Goal: Task Accomplishment & Management: Manage account settings

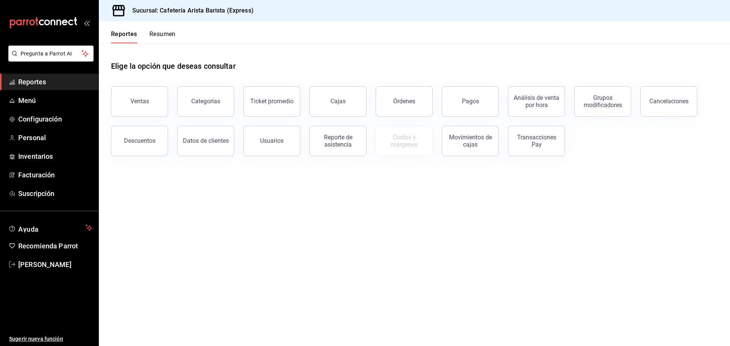
click at [166, 35] on button "Resumen" at bounding box center [162, 36] width 26 height 13
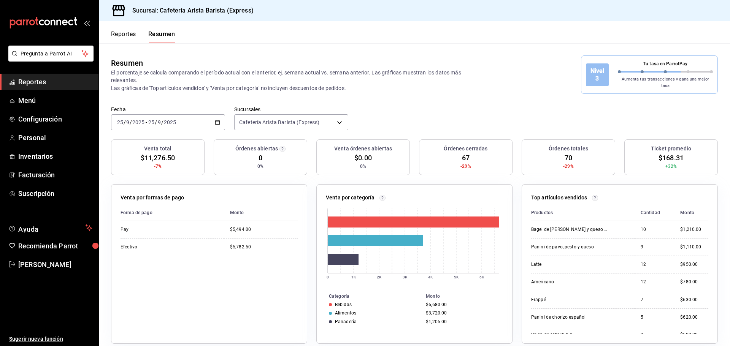
click at [127, 34] on button "Reportes" at bounding box center [123, 36] width 25 height 13
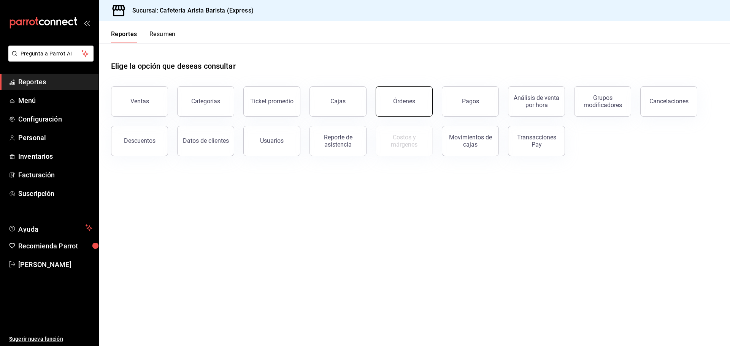
click at [408, 112] on button "Órdenes" at bounding box center [404, 101] width 57 height 30
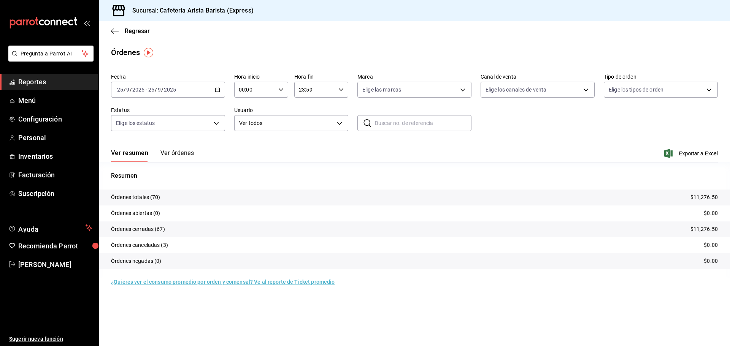
click at [175, 153] on button "Ver órdenes" at bounding box center [176, 155] width 33 height 13
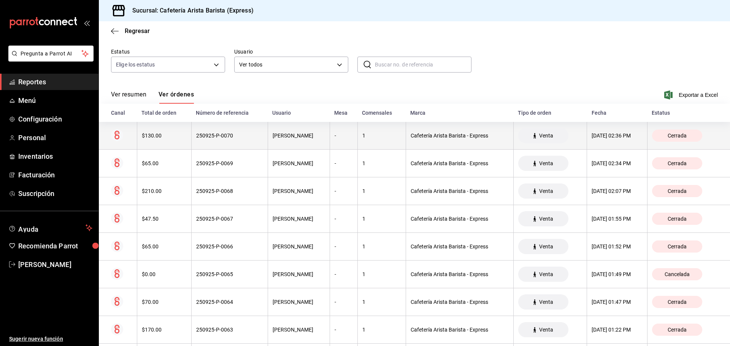
scroll to position [76, 0]
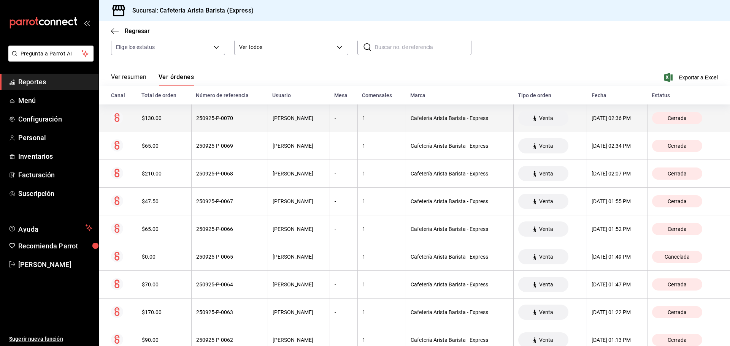
click at [191, 127] on th "250925-P-0070" at bounding box center [229, 119] width 76 height 28
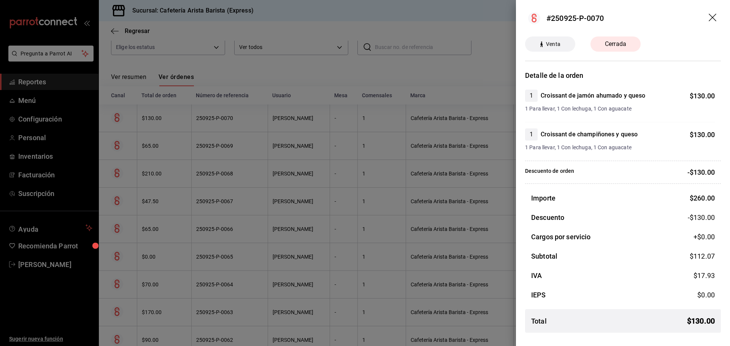
click at [202, 133] on div at bounding box center [365, 173] width 730 height 346
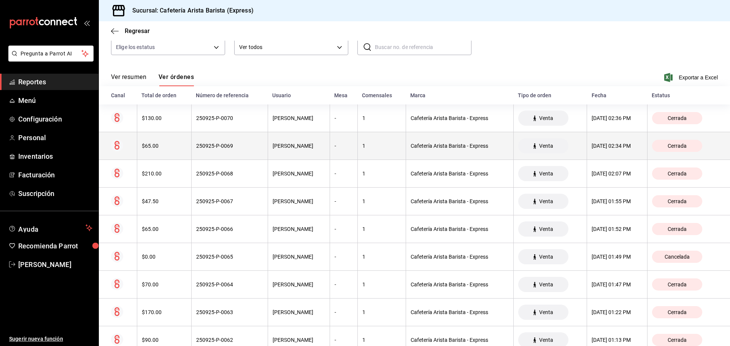
click at [422, 145] on div "Cafetería Arista Barista - Express" at bounding box center [460, 146] width 98 height 6
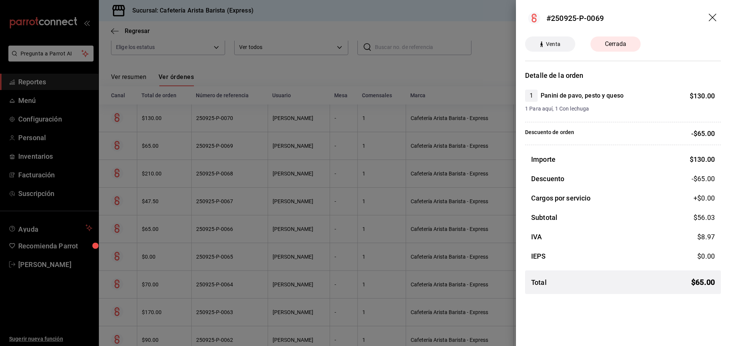
click at [434, 140] on div at bounding box center [365, 173] width 730 height 346
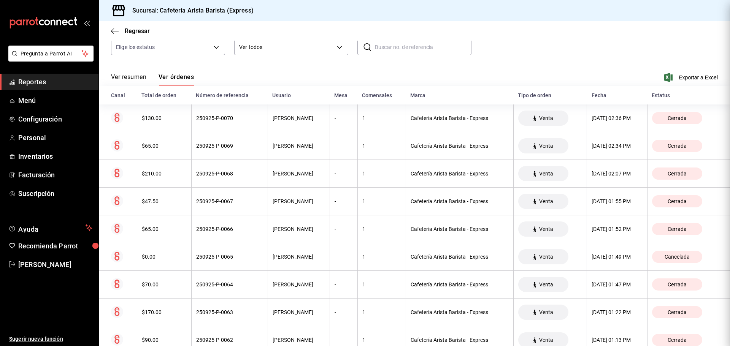
click at [443, 123] on div at bounding box center [365, 173] width 730 height 346
click at [443, 123] on th "Cafetería Arista Barista - Express" at bounding box center [460, 119] width 108 height 28
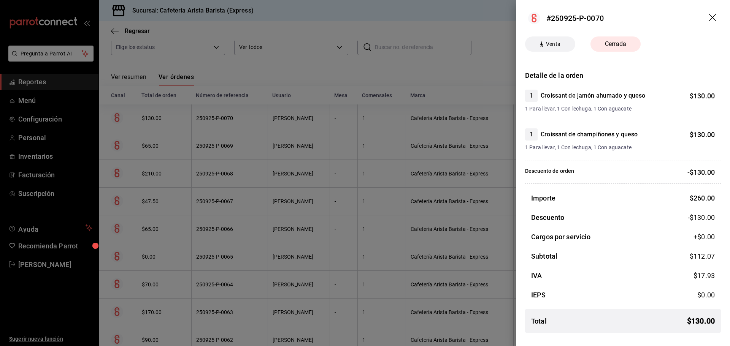
click at [315, 145] on div at bounding box center [365, 173] width 730 height 346
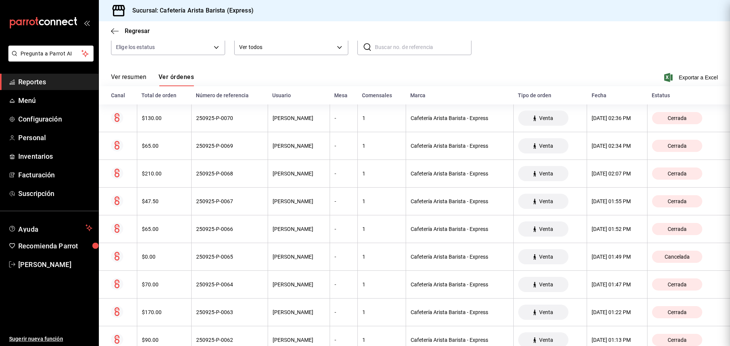
click at [313, 146] on div "[PERSON_NAME]" at bounding box center [299, 146] width 52 height 6
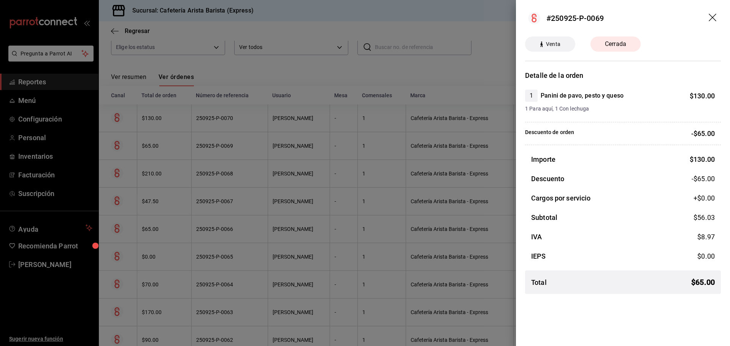
click at [309, 164] on div at bounding box center [365, 173] width 730 height 346
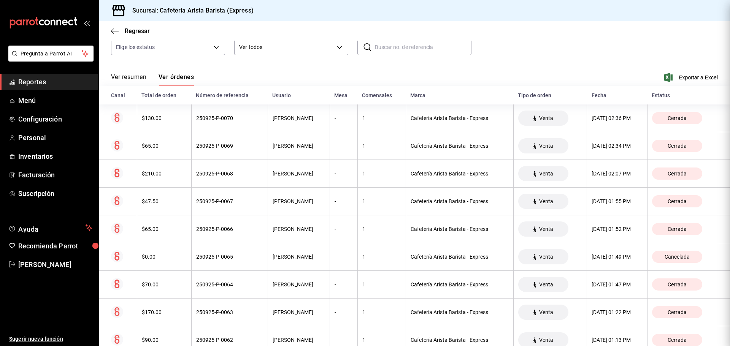
click at [268, 184] on th "[PERSON_NAME]" at bounding box center [299, 174] width 62 height 28
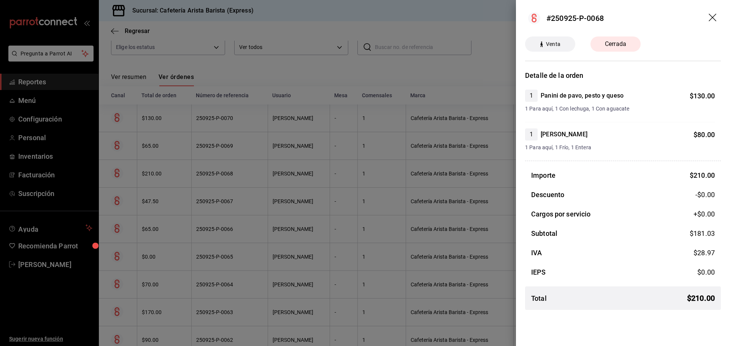
click at [267, 184] on div at bounding box center [365, 173] width 730 height 346
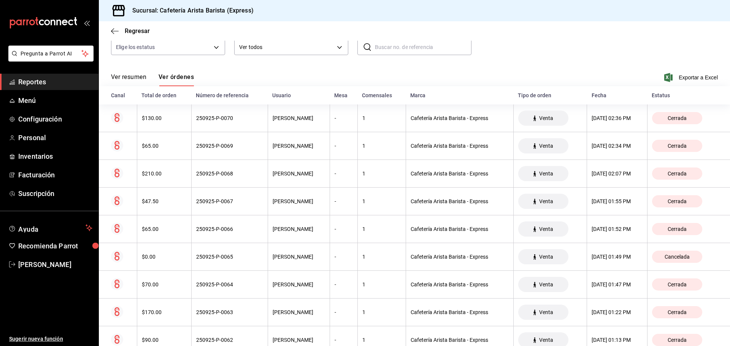
click at [130, 35] on div "Regresar" at bounding box center [414, 30] width 631 height 19
click at [132, 33] on span "Regresar" at bounding box center [137, 30] width 25 height 7
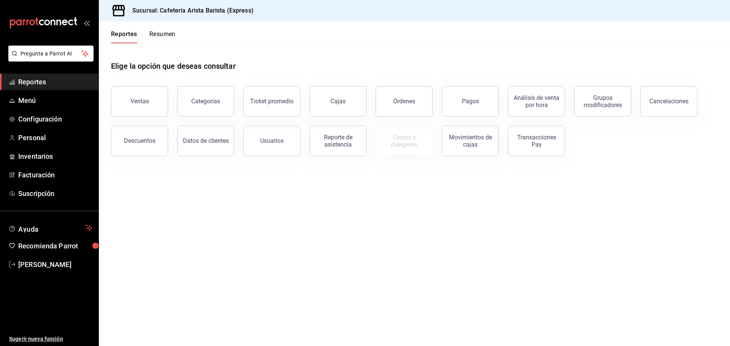
click at [158, 34] on button "Resumen" at bounding box center [162, 36] width 26 height 13
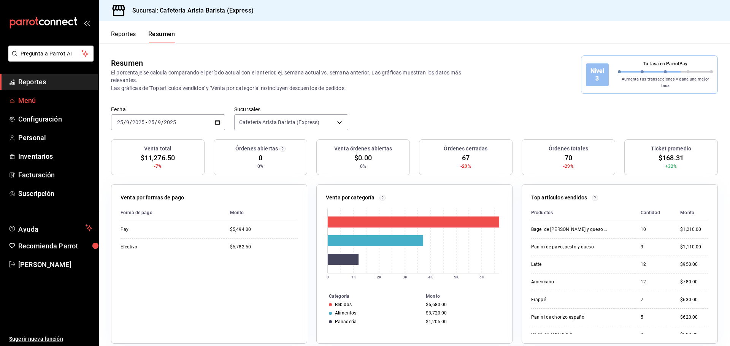
click at [20, 105] on span "Menú" at bounding box center [55, 100] width 74 height 10
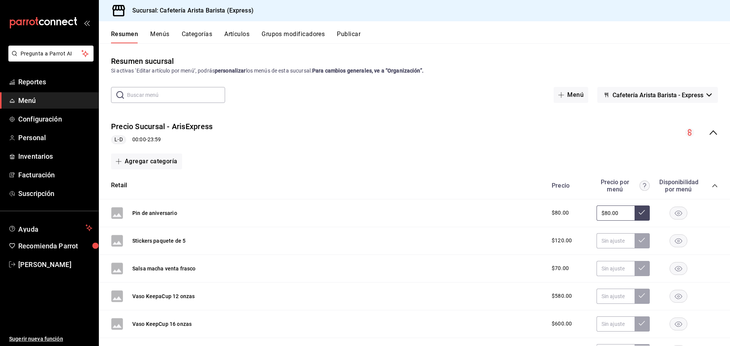
click at [235, 36] on button "Artículos" at bounding box center [236, 36] width 25 height 13
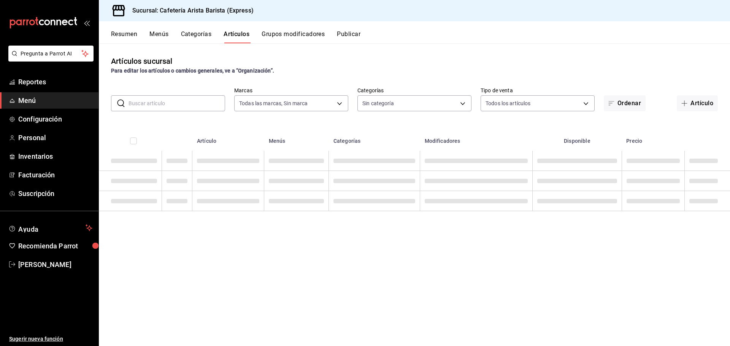
type input "1aa7263e-2fd1-44cb-84e9-62954ac4e21b"
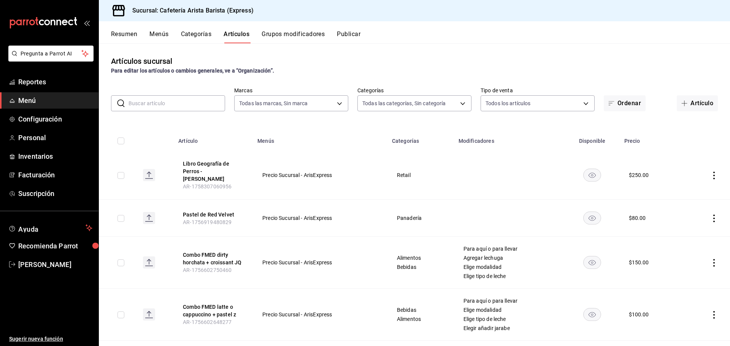
type input "00d93563-4c88-4512-9b3b-d469c054ceba,6f893c54-e7c3-43ef-9236-d09dadec2844,296ad…"
click at [124, 30] on button "Resumen" at bounding box center [124, 36] width 26 height 13
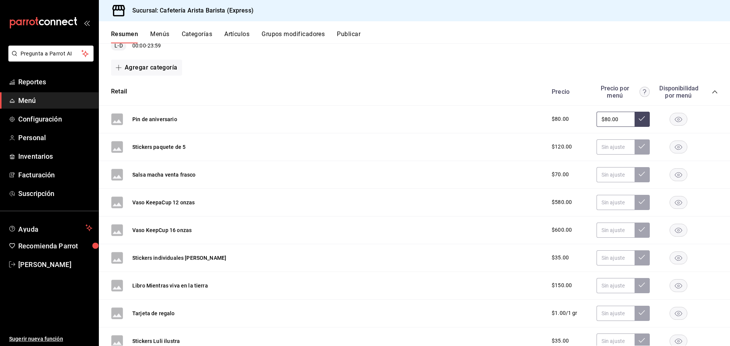
scroll to position [76, 0]
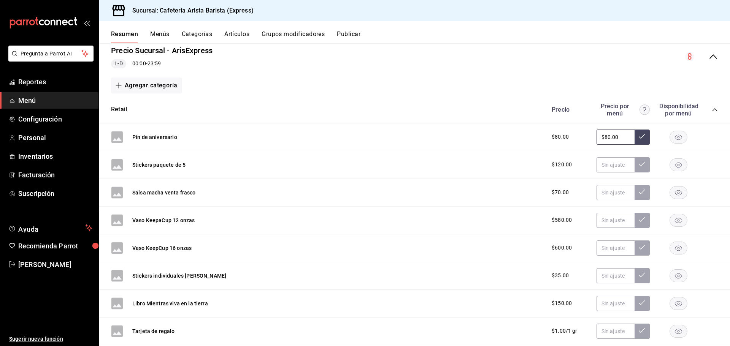
click at [235, 31] on button "Artículos" at bounding box center [236, 36] width 25 height 13
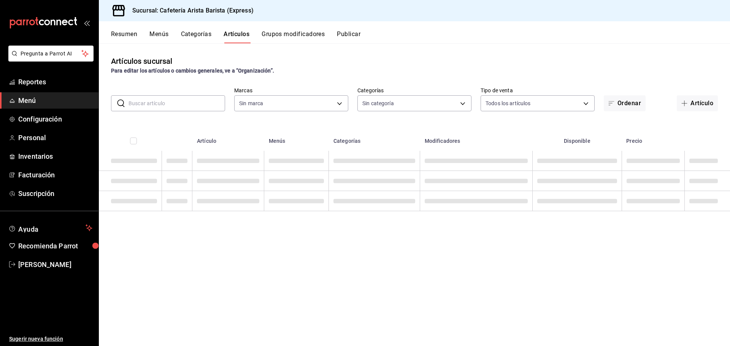
type input "1aa7263e-2fd1-44cb-84e9-62954ac4e21b"
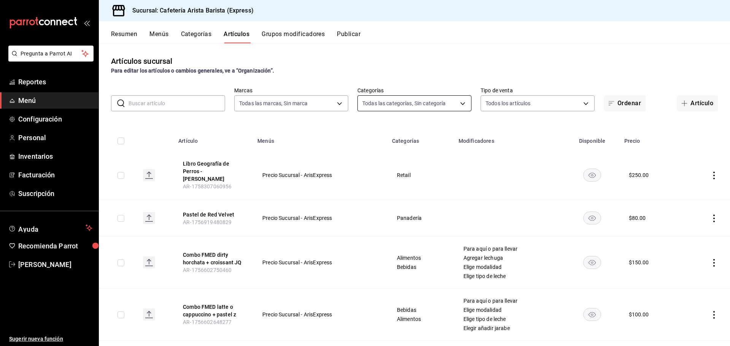
click at [379, 106] on body "Pregunta a Parrot AI Reportes Menú Configuración Personal Inventarios Facturaci…" at bounding box center [365, 173] width 730 height 346
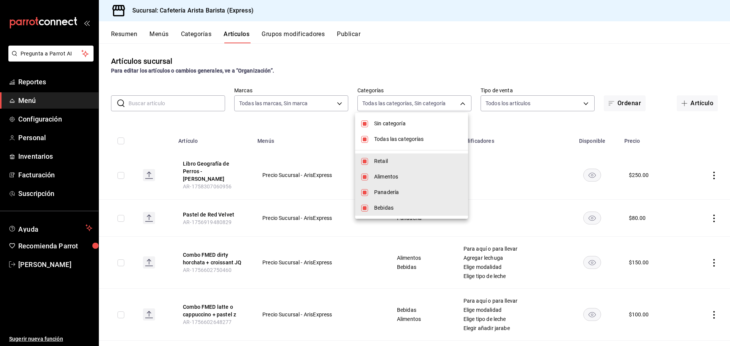
click at [394, 180] on span "Alimentos" at bounding box center [418, 177] width 88 height 8
type input "00d93563-4c88-4512-9b3b-d469c054ceba,296ad964-07c5-4e84-a319-8f988ef0f31f,83be1…"
checkbox input "false"
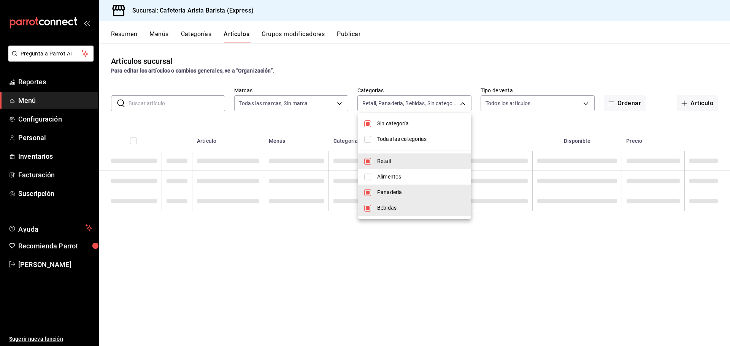
click at [397, 163] on span "Retail" at bounding box center [421, 161] width 88 height 8
type input "296ad964-07c5-4e84-a319-8f988ef0f31f,83be17d9-5c54-4942-81aa-f145990e27cc"
checkbox input "false"
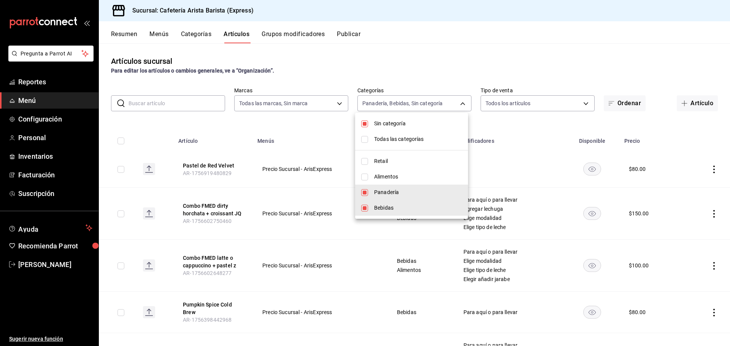
click at [402, 204] on span "Bebidas" at bounding box center [418, 208] width 88 height 8
type input "296ad964-07c5-4e84-a319-8f988ef0f31f"
checkbox input "false"
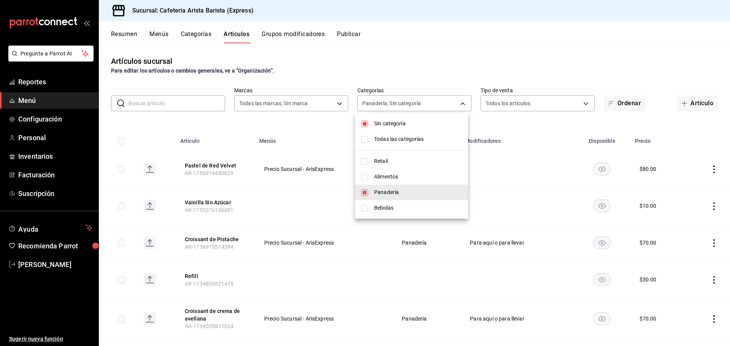
click at [529, 120] on div at bounding box center [365, 173] width 730 height 346
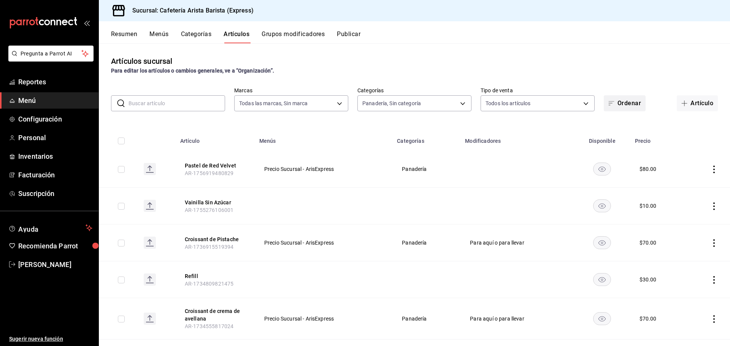
click at [621, 97] on button "Ordenar" at bounding box center [625, 103] width 42 height 16
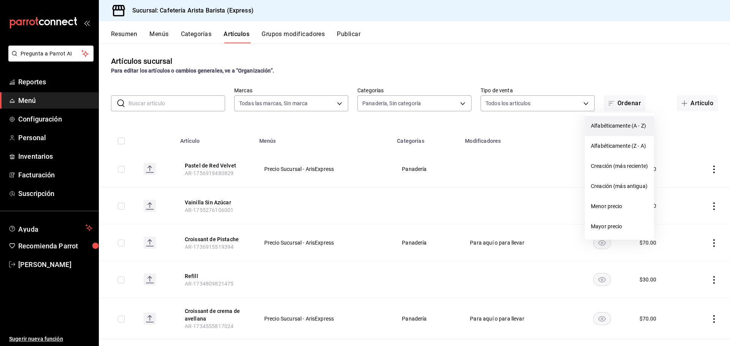
click at [618, 129] on span "Alfabéticamente (A - Z)" at bounding box center [619, 126] width 57 height 8
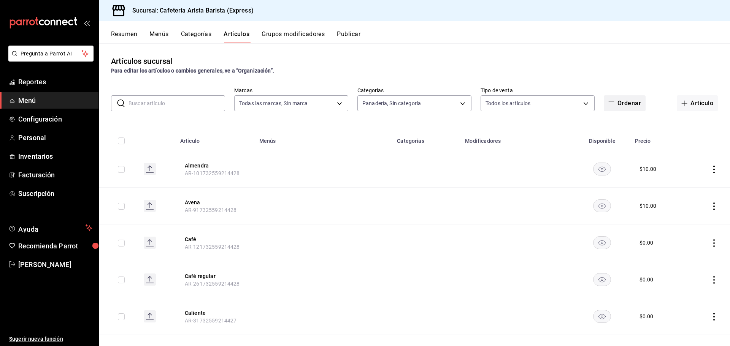
click at [609, 101] on icon "button" at bounding box center [612, 103] width 6 height 6
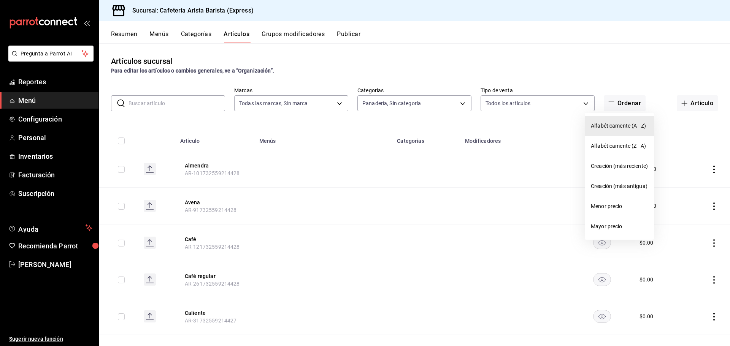
click at [560, 124] on div at bounding box center [365, 173] width 730 height 346
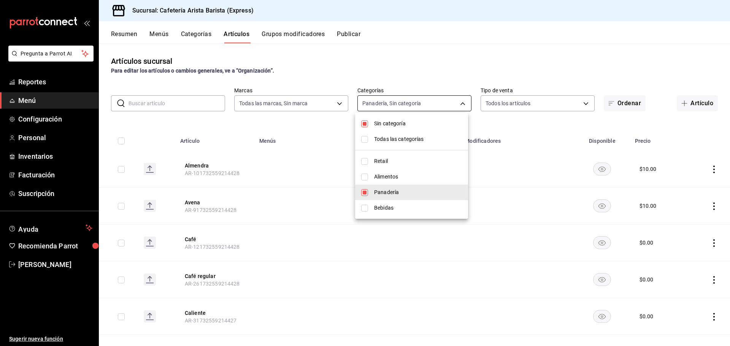
click at [400, 104] on body "Pregunta a Parrot AI Reportes Menú Configuración Personal Inventarios Facturaci…" at bounding box center [365, 173] width 730 height 346
click at [402, 121] on span "Sin categoría" at bounding box center [418, 124] width 88 height 8
checkbox input "false"
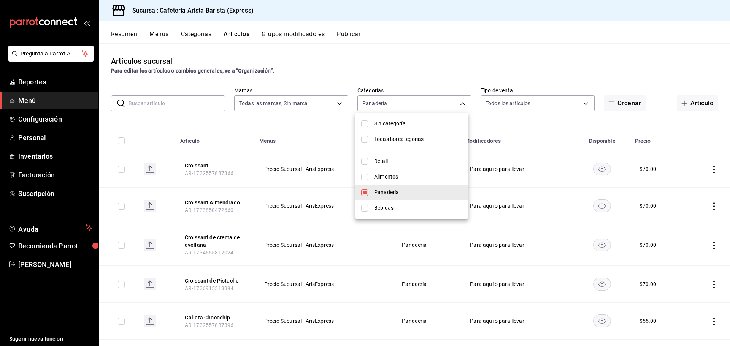
click at [459, 76] on div at bounding box center [365, 173] width 730 height 346
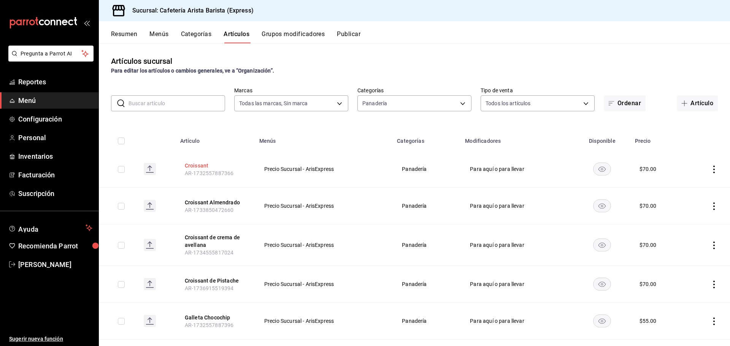
click at [193, 165] on button "Croissant" at bounding box center [215, 166] width 61 height 8
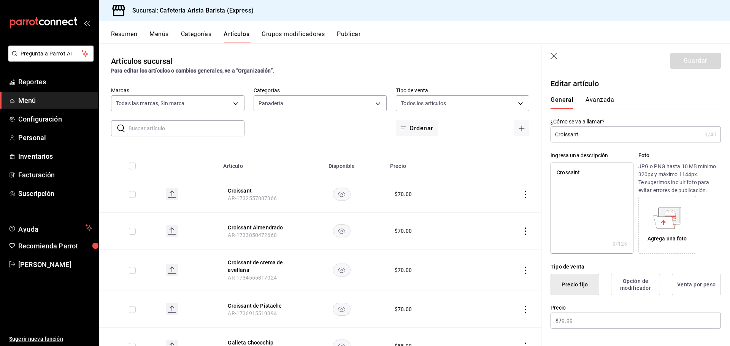
type input "Croissant"
type textarea "x"
type input "Croissant n"
type textarea "x"
type input "Croissant na"
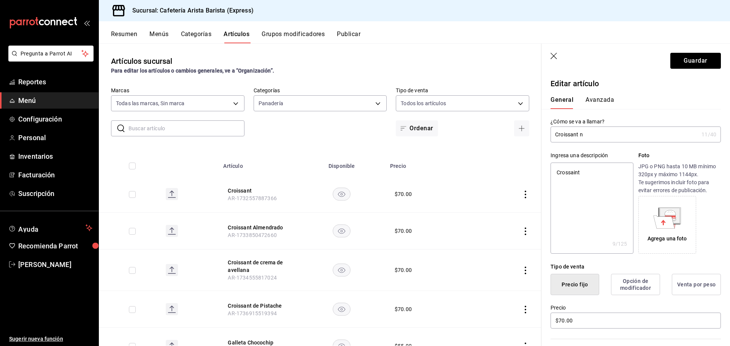
type textarea "x"
type input "Croissant nat"
type textarea "x"
type input "Croissant natu"
type textarea "x"
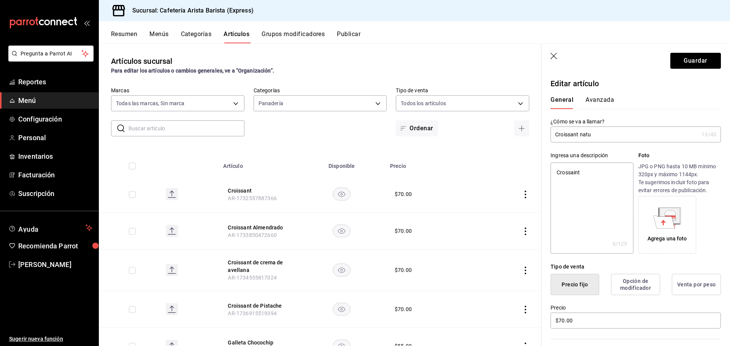
type input "Croissant natur"
type textarea "x"
type input "Croissant natura"
type textarea "x"
type input "Croissant natural"
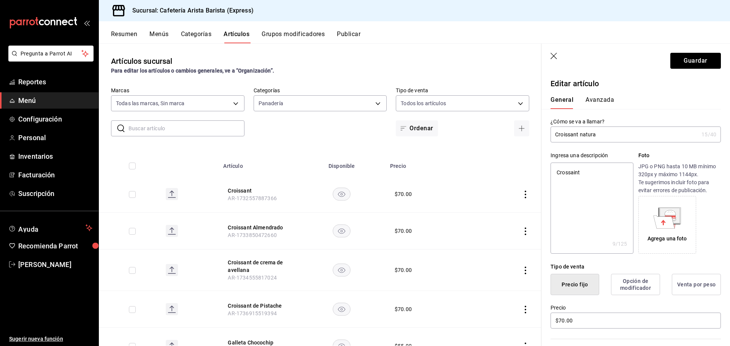
type textarea "x"
type input "Croissant natural"
click at [486, 149] on div "Artículos sucursal Para editar los artículos o cambios generales, ve a “Organiz…" at bounding box center [320, 194] width 443 height 303
click at [693, 64] on button "Guardar" at bounding box center [696, 61] width 51 height 16
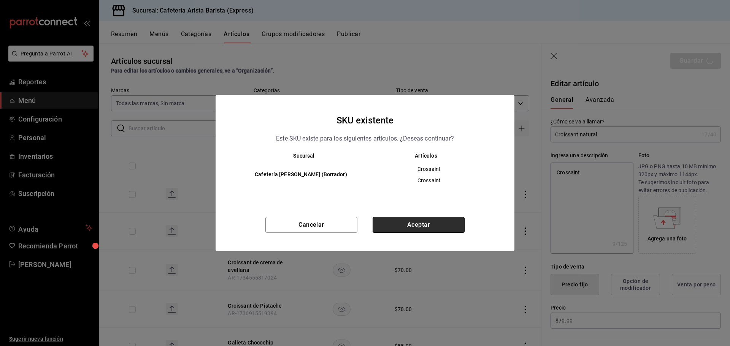
click at [431, 227] on button "Aceptar" at bounding box center [419, 225] width 92 height 16
type textarea "x"
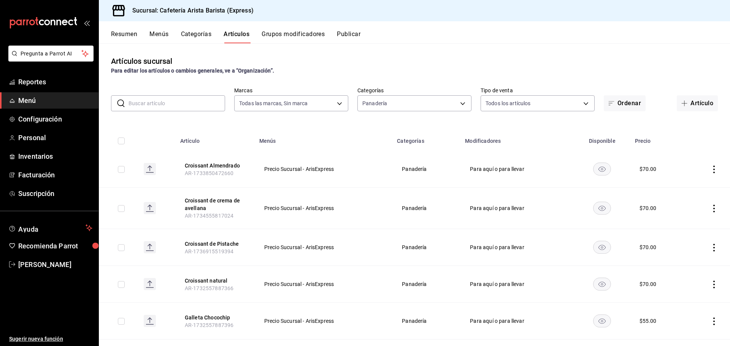
click at [710, 207] on icon "actions" at bounding box center [714, 209] width 8 height 8
click at [685, 257] on span "Eliminar" at bounding box center [685, 257] width 19 height 6
click at [666, 216] on button "Eliminar" at bounding box center [675, 223] width 51 height 16
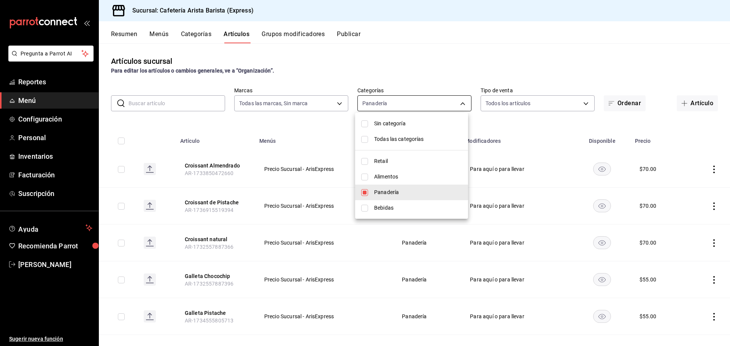
click at [396, 106] on body "Pregunta a Parrot AI Reportes Menú Configuración Personal Inventarios Facturaci…" at bounding box center [365, 173] width 730 height 346
click at [396, 177] on span "Alimentos" at bounding box center [418, 177] width 88 height 8
type input "296ad964-07c5-4e84-a319-8f988ef0f31f,6f893c54-e7c3-43ef-9236-d09dadec2844"
checkbox input "true"
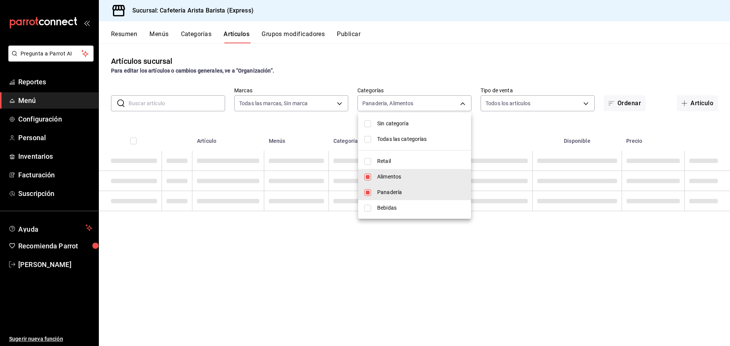
click at [386, 190] on span "Panadería" at bounding box center [421, 193] width 88 height 8
type input "6f893c54-e7c3-43ef-9236-d09dadec2844"
checkbox input "false"
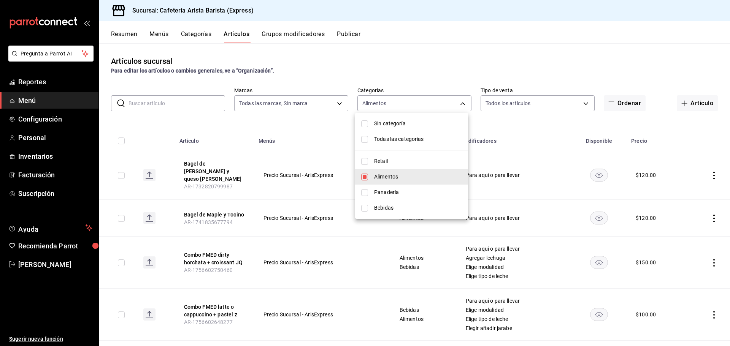
click at [433, 108] on div at bounding box center [365, 173] width 730 height 346
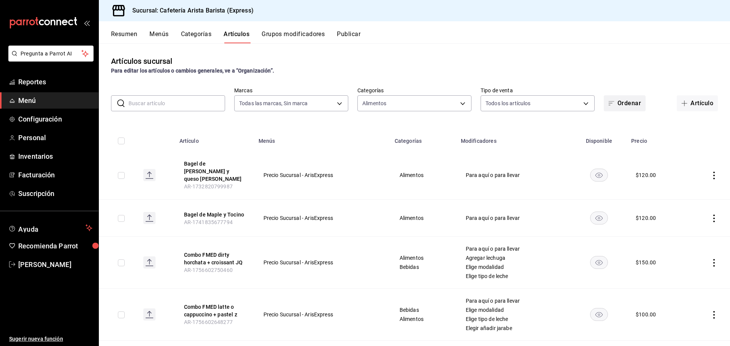
click at [623, 105] on button "Ordenar" at bounding box center [625, 103] width 42 height 16
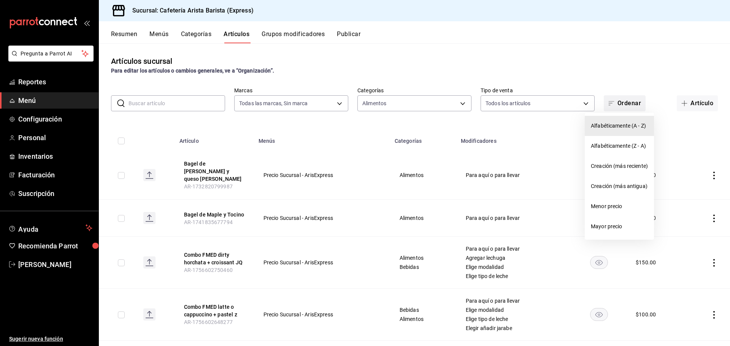
click at [623, 105] on div at bounding box center [365, 173] width 730 height 346
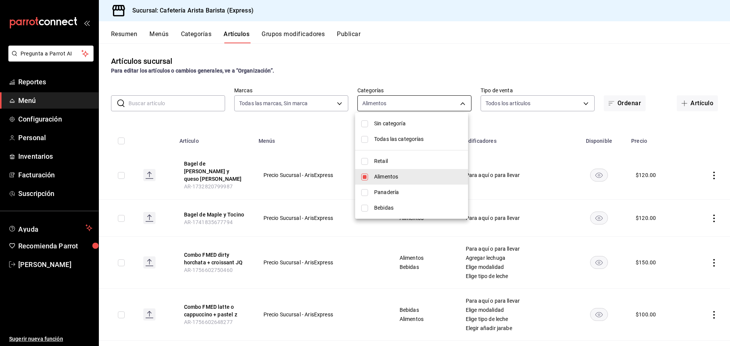
click at [422, 103] on body "Pregunta a Parrot AI Reportes Menú Configuración Personal Inventarios Facturaci…" at bounding box center [365, 173] width 730 height 346
click at [411, 177] on span "Alimentos" at bounding box center [418, 177] width 88 height 8
checkbox input "false"
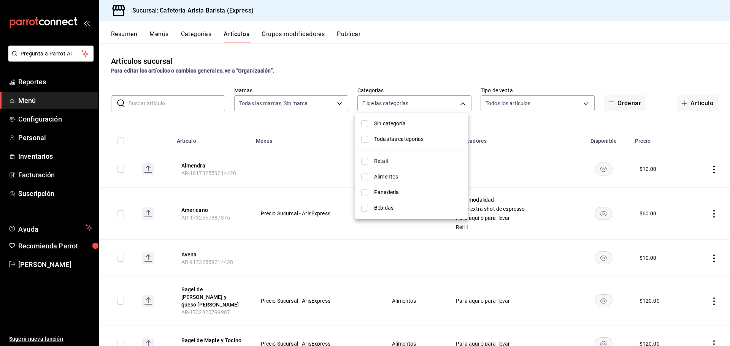
click at [431, 101] on div at bounding box center [365, 173] width 730 height 346
click at [354, 39] on button "Publicar" at bounding box center [349, 36] width 24 height 13
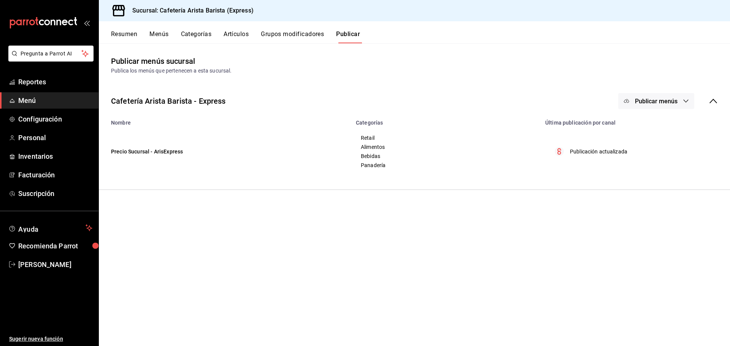
drag, startPoint x: 677, startPoint y: 100, endPoint x: 671, endPoint y: 119, distance: 20.4
click at [677, 100] on span "Publicar menús" at bounding box center [656, 101] width 43 height 7
click at [660, 127] on span "Punto de venta" at bounding box center [667, 126] width 37 height 8
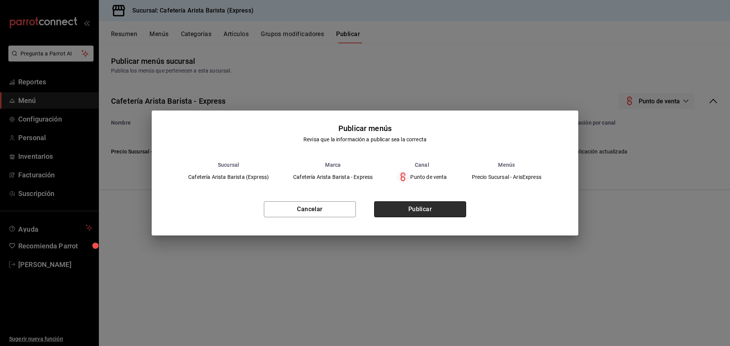
click at [442, 212] on button "Publicar" at bounding box center [420, 210] width 92 height 16
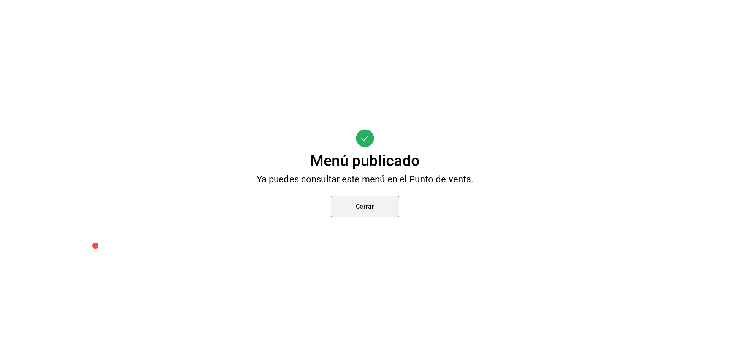
click at [387, 205] on button "Cerrar" at bounding box center [365, 206] width 68 height 21
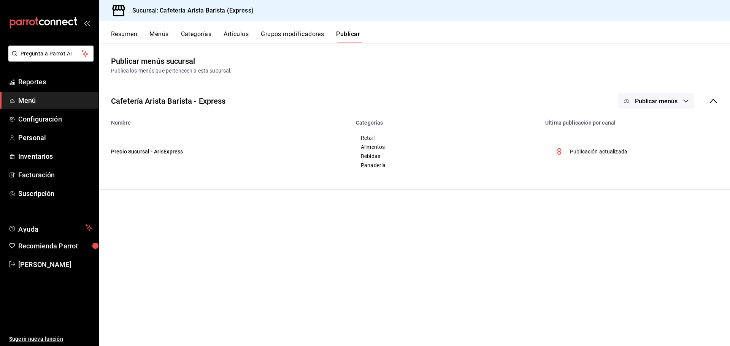
click at [226, 36] on button "Artículos" at bounding box center [236, 36] width 25 height 13
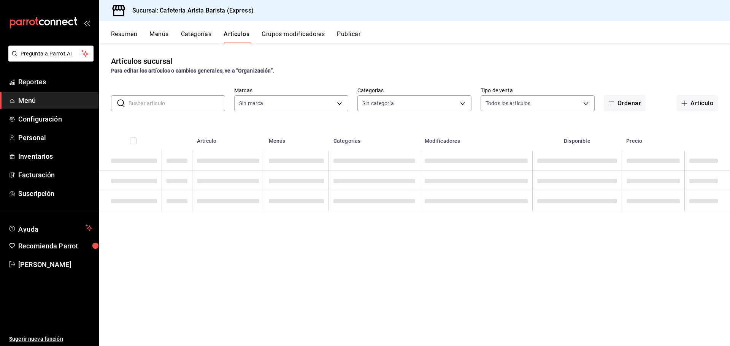
type input "1aa7263e-2fd1-44cb-84e9-62954ac4e21b"
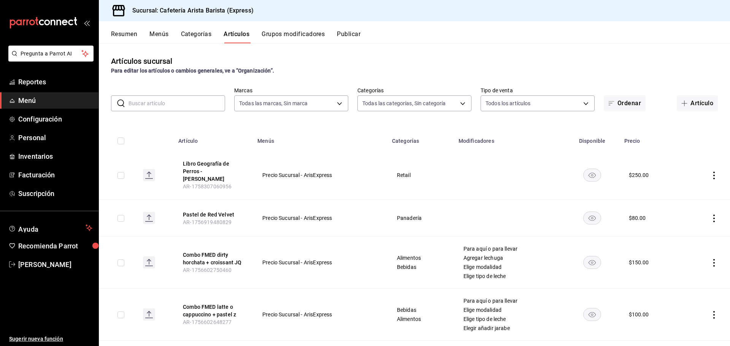
type input "00d93563-4c88-4512-9b3b-d469c054ceba,6f893c54-e7c3-43ef-9236-d09dadec2844,296ad…"
